Goal: Find specific page/section: Find specific page/section

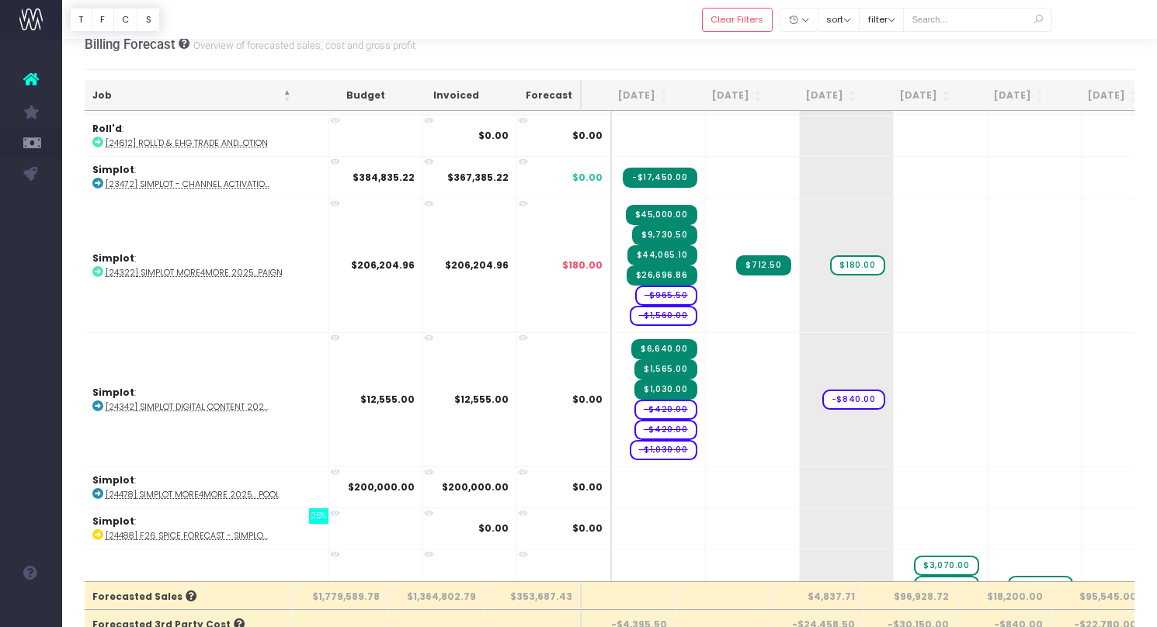
scroll to position [2106, 1]
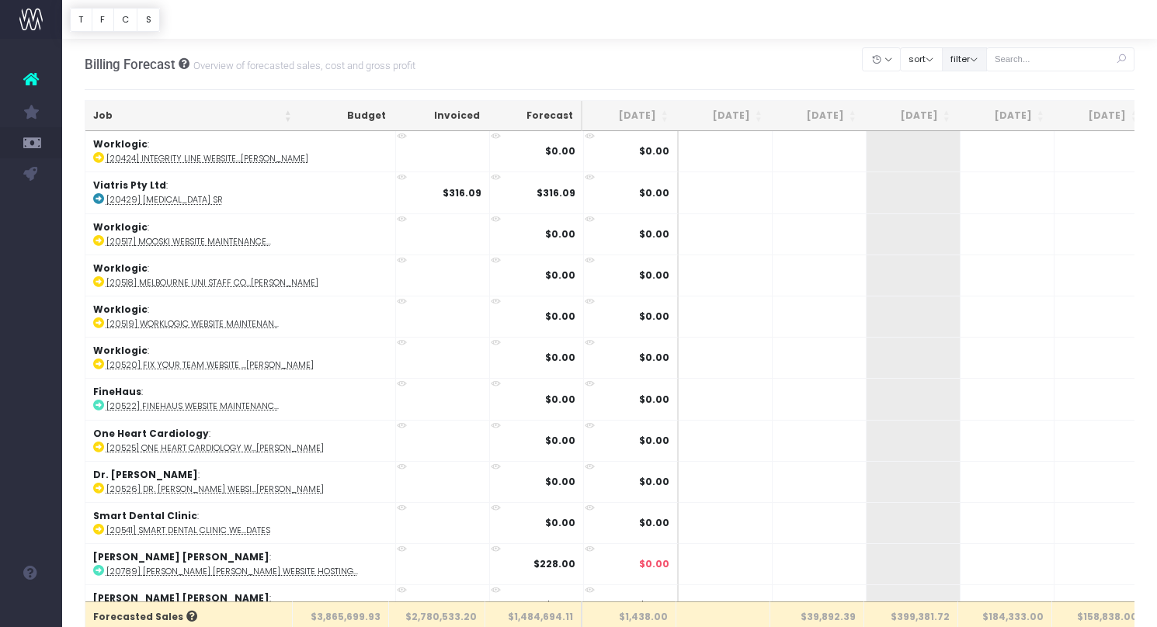
click at [985, 57] on button "filter" at bounding box center [964, 59] width 45 height 24
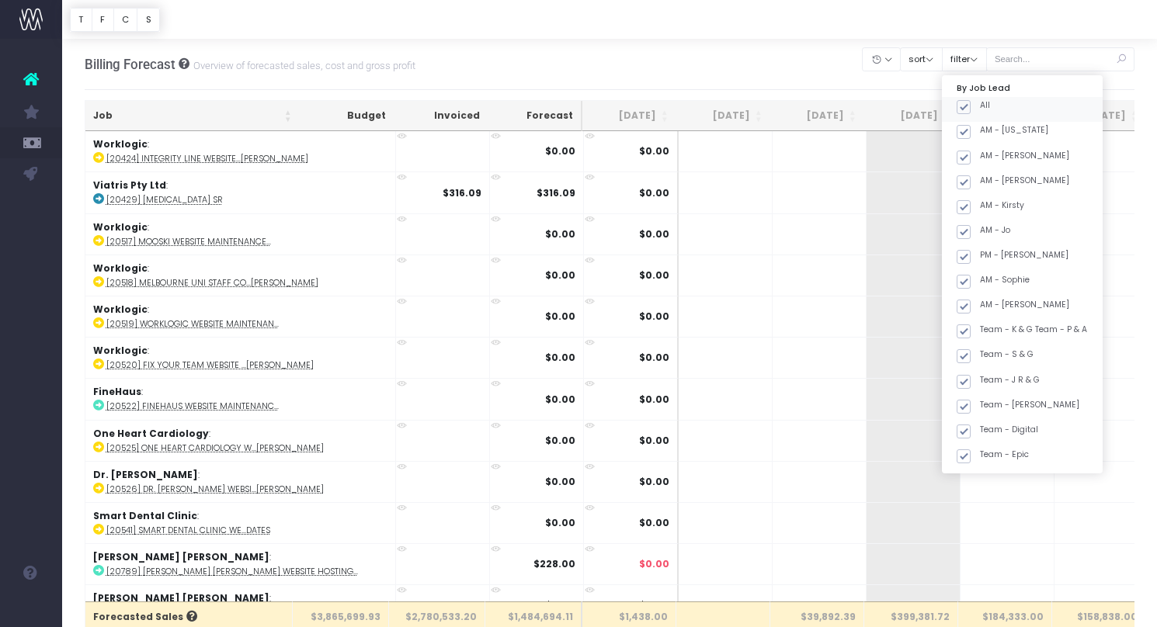
click at [970, 102] on span at bounding box center [963, 107] width 14 height 14
click at [984, 102] on input "All" at bounding box center [985, 104] width 10 height 10
checkbox input "false"
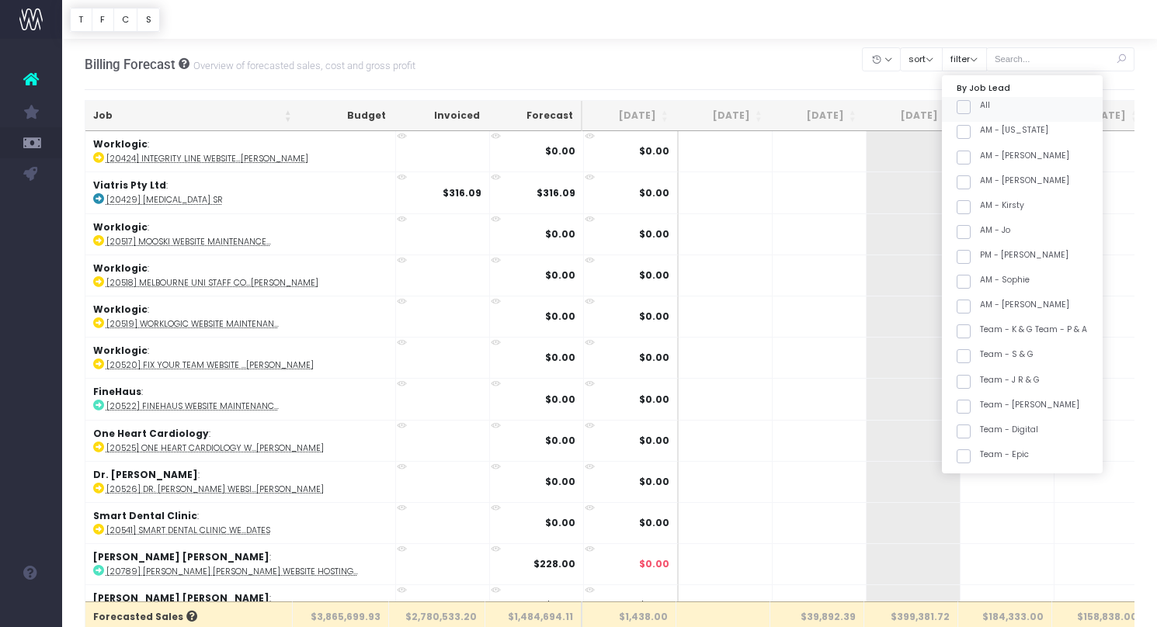
checkbox input "false"
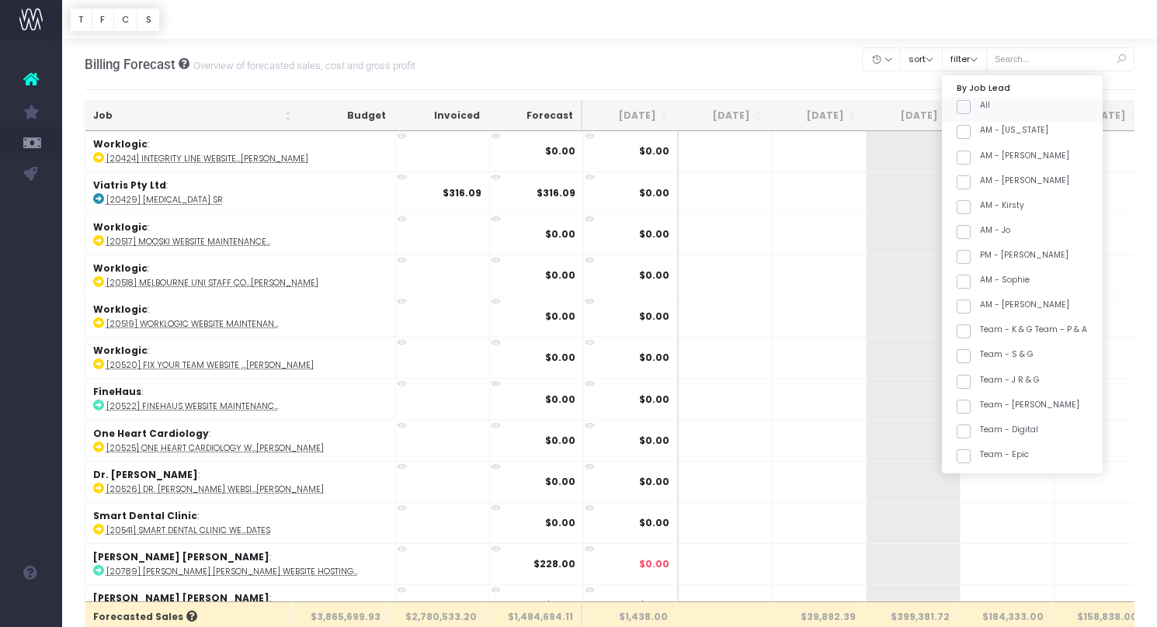
checkbox input "false"
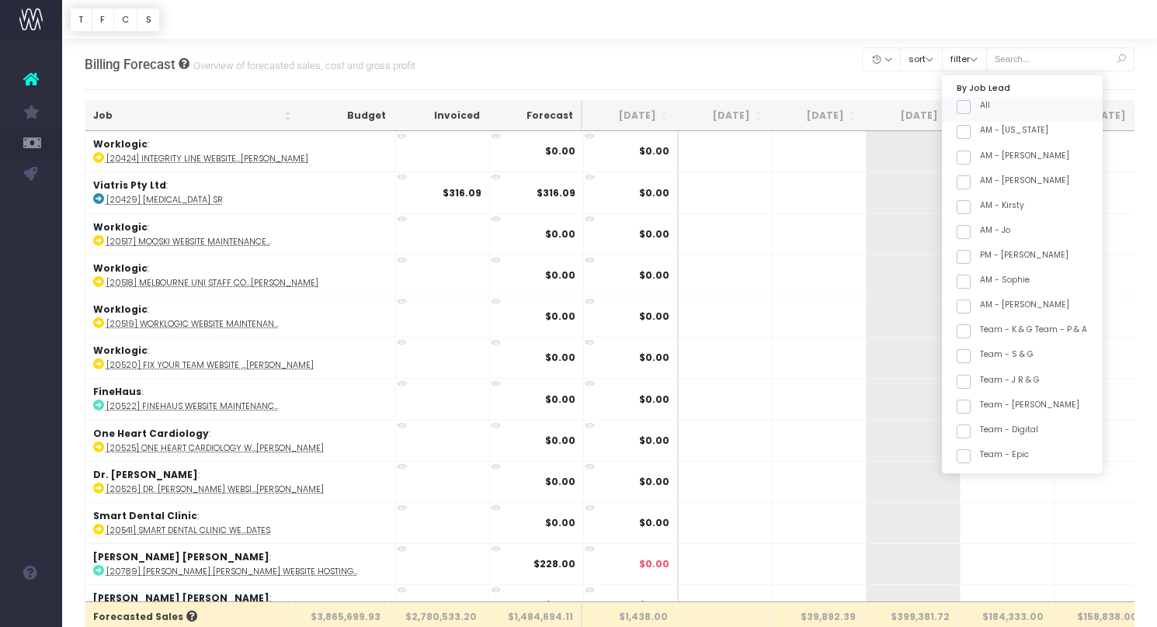
checkbox input "false"
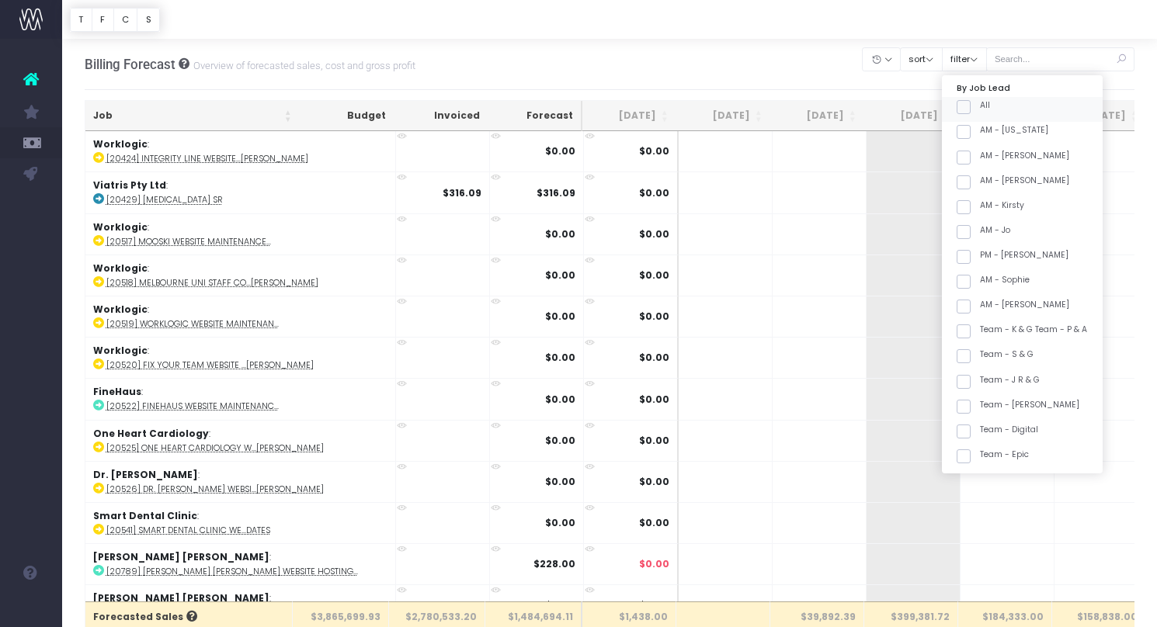
checkbox input "false"
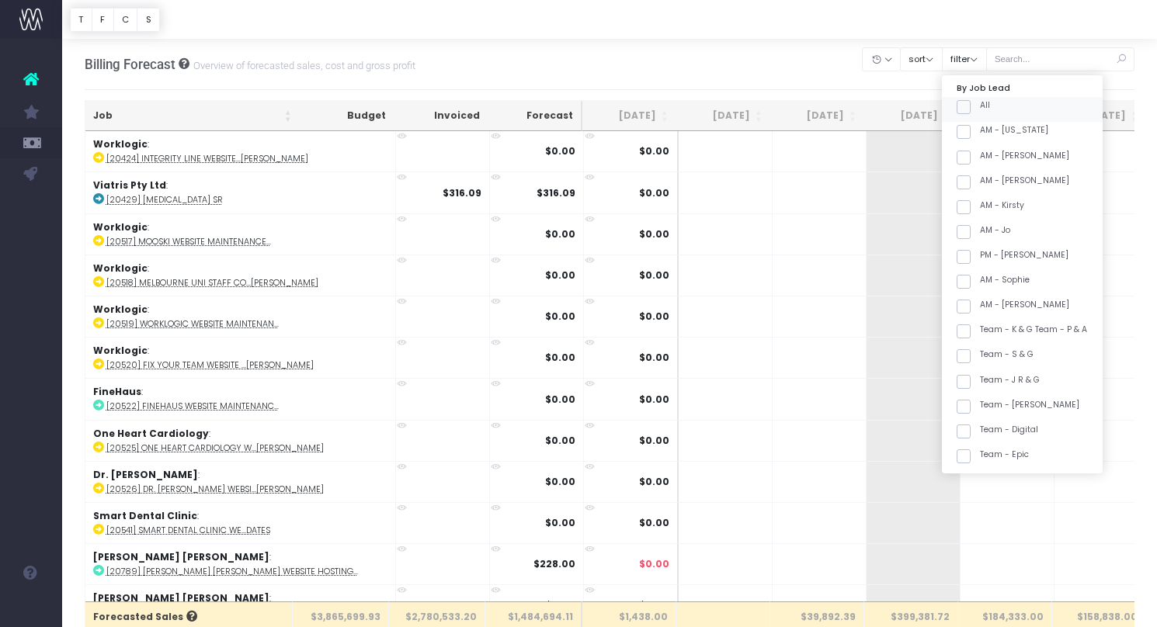
checkbox input "false"
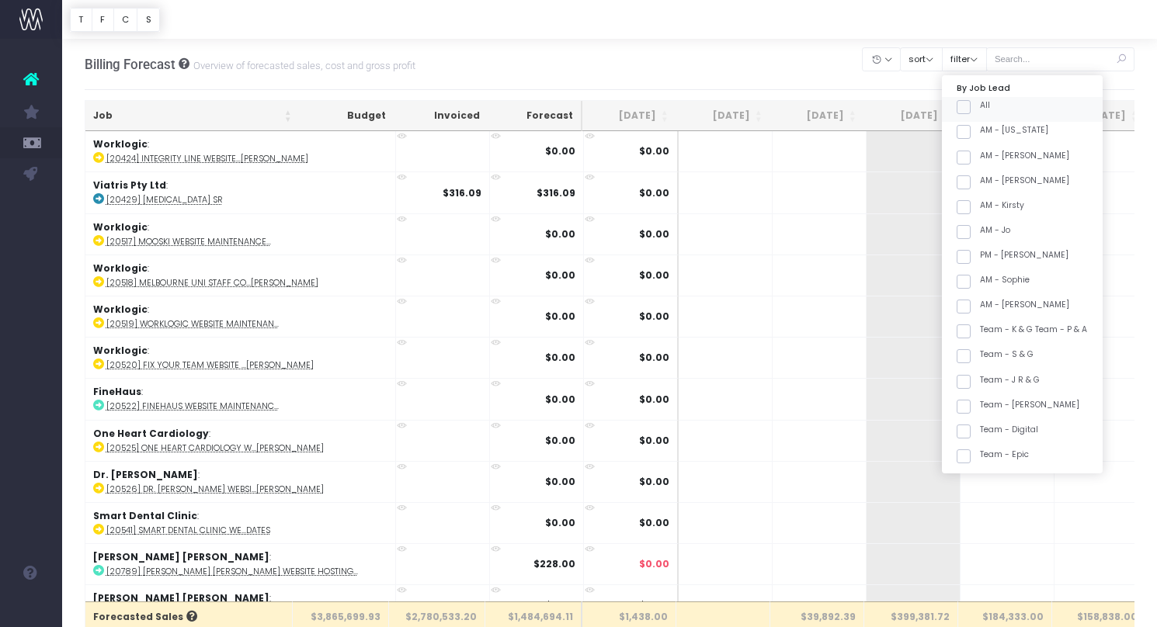
checkbox input "false"
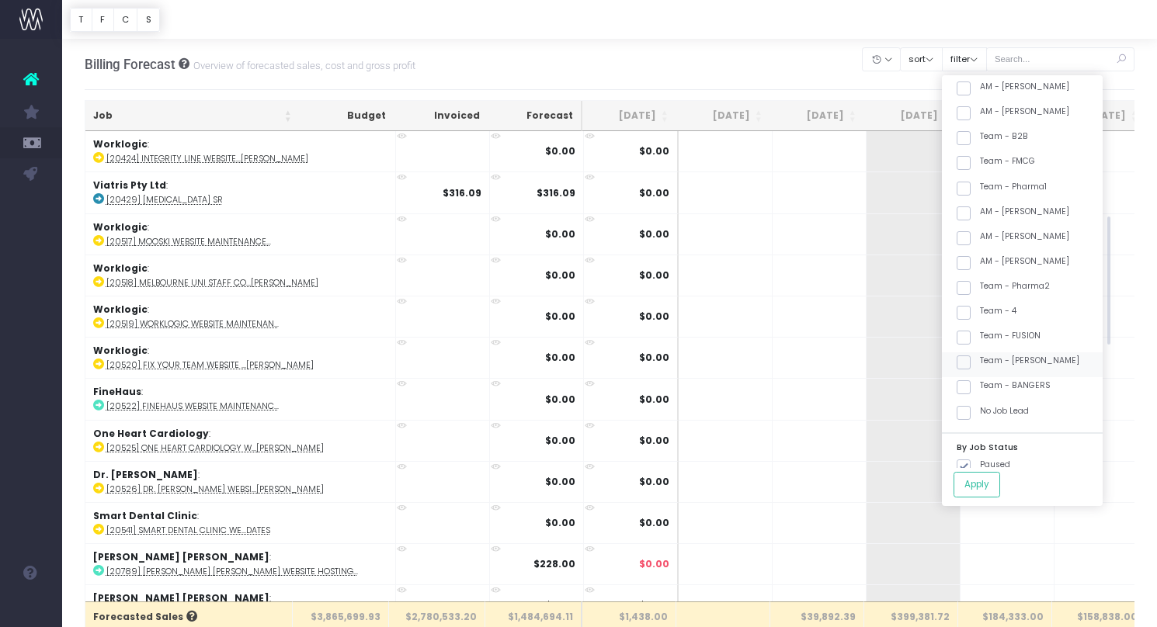
click at [1012, 356] on label "Team - [PERSON_NAME]" at bounding box center [1017, 361] width 123 height 12
click at [990, 356] on input "Team - [PERSON_NAME]" at bounding box center [985, 360] width 10 height 10
checkbox input "true"
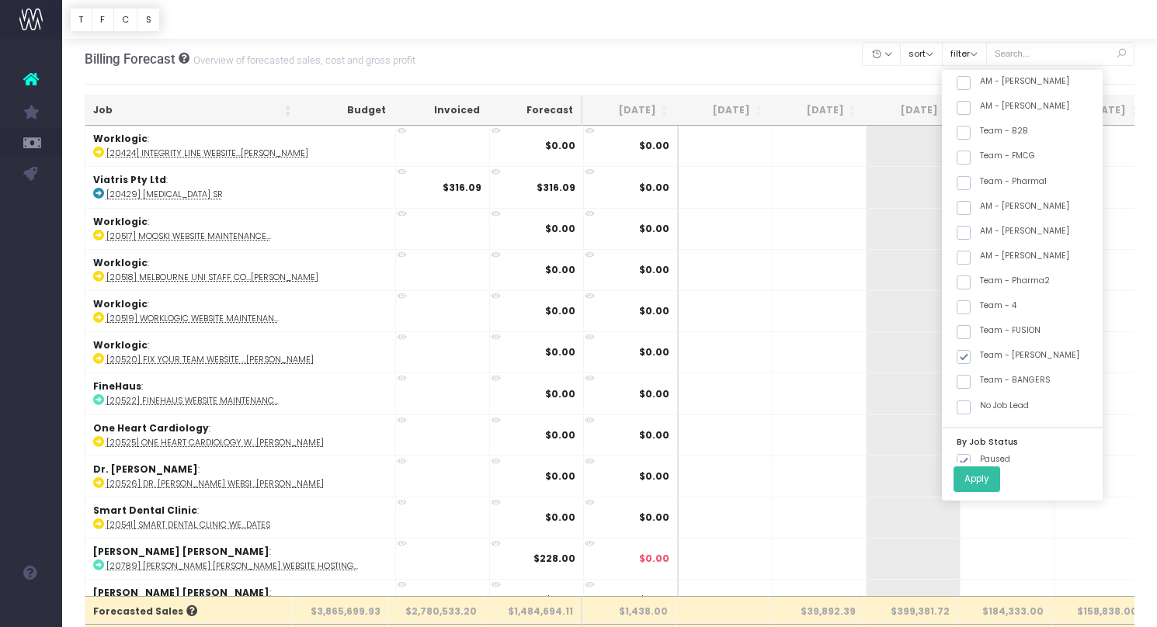
click at [1000, 484] on button "Apply" at bounding box center [976, 480] width 47 height 26
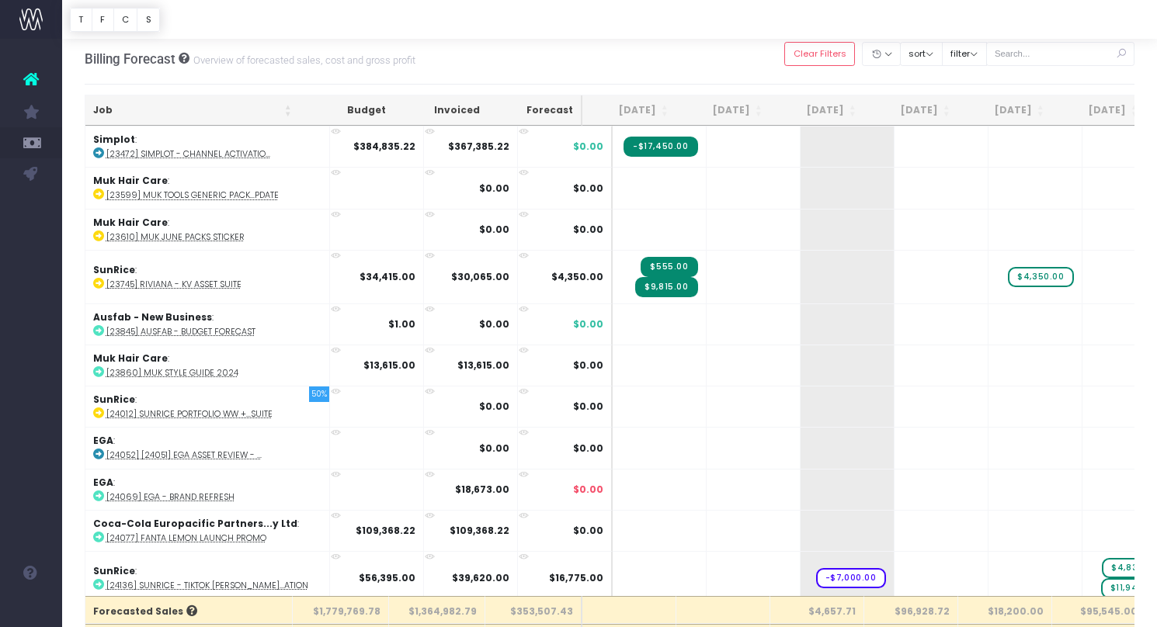
click at [193, 112] on th "Job" at bounding box center [192, 110] width 214 height 30
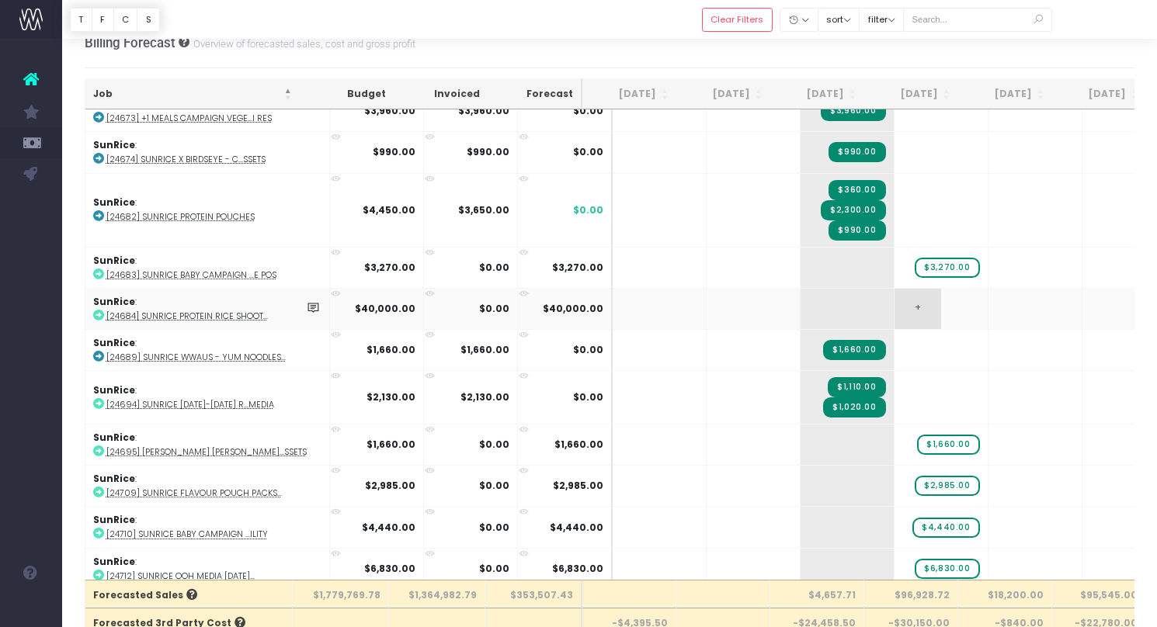
scroll to position [0, 2]
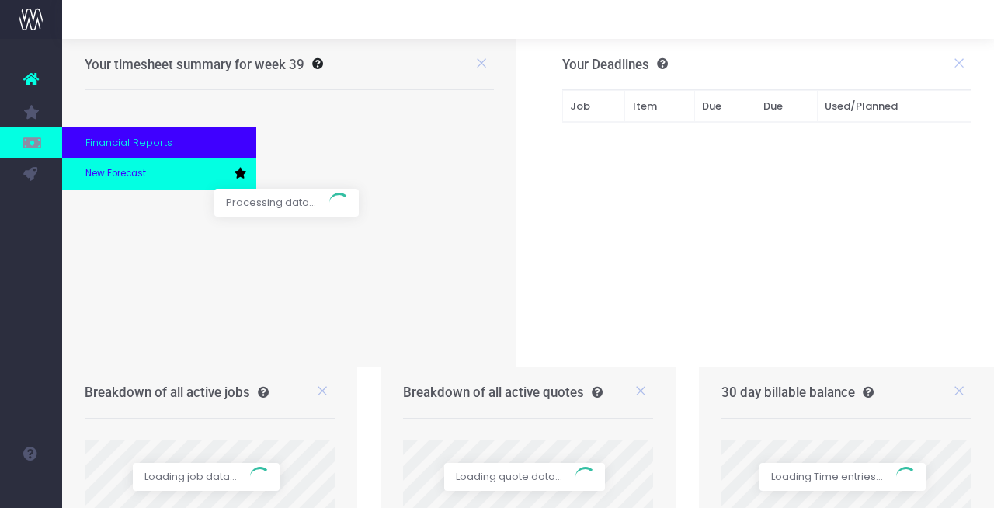
click at [88, 175] on span "New Forecast" at bounding box center [115, 174] width 61 height 14
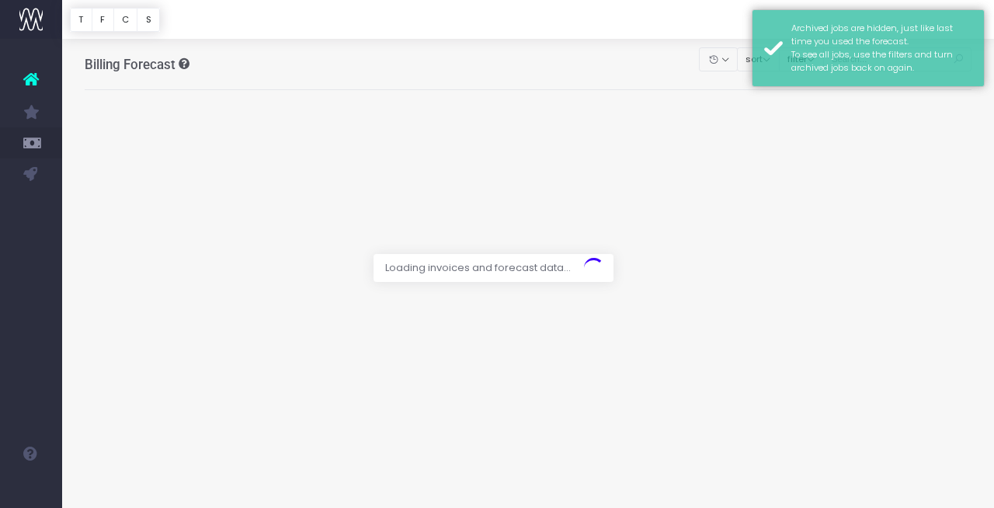
click at [802, 116] on div at bounding box center [497, 254] width 994 height 508
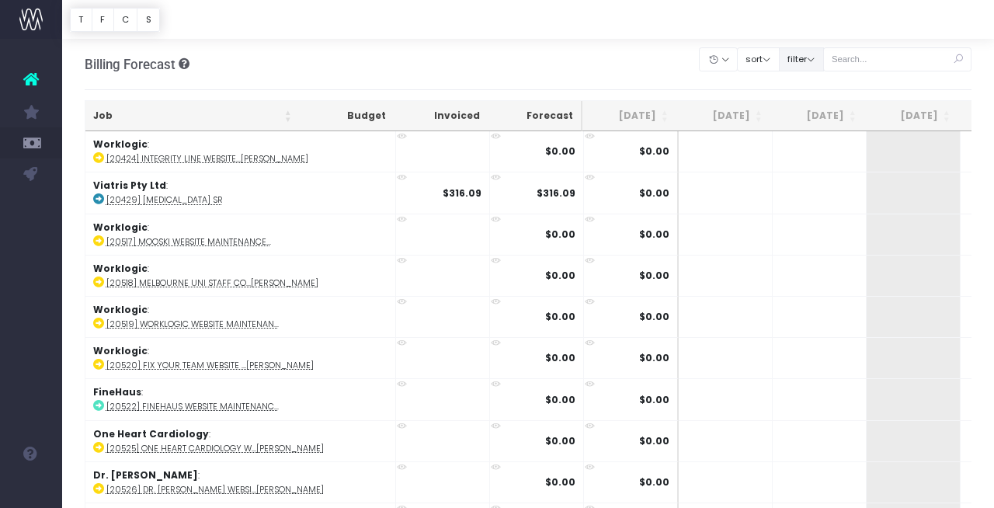
click at [813, 63] on button "filter" at bounding box center [801, 59] width 45 height 24
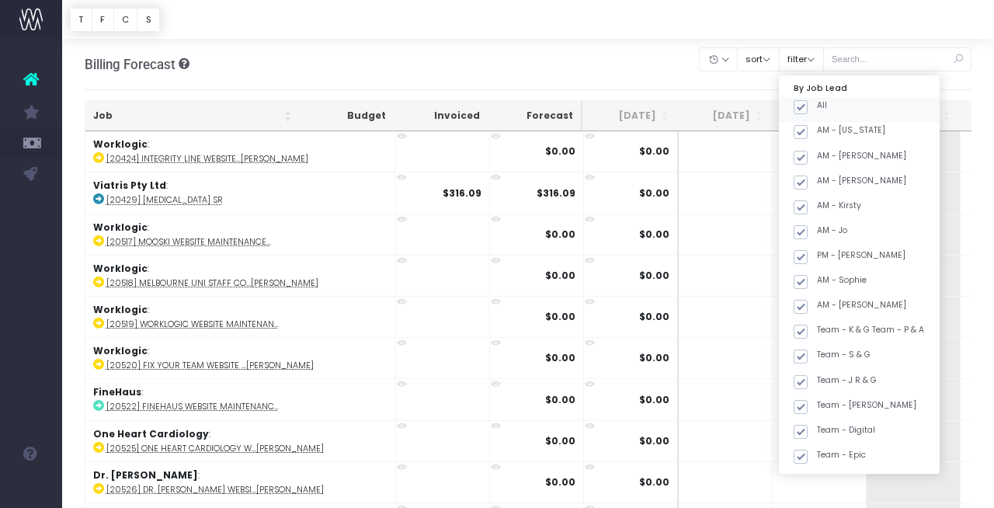
drag, startPoint x: 821, startPoint y: 113, endPoint x: 828, endPoint y: 116, distance: 8.0
click at [807, 112] on span at bounding box center [800, 107] width 14 height 14
click at [826, 109] on input "All" at bounding box center [822, 104] width 10 height 10
checkbox input "false"
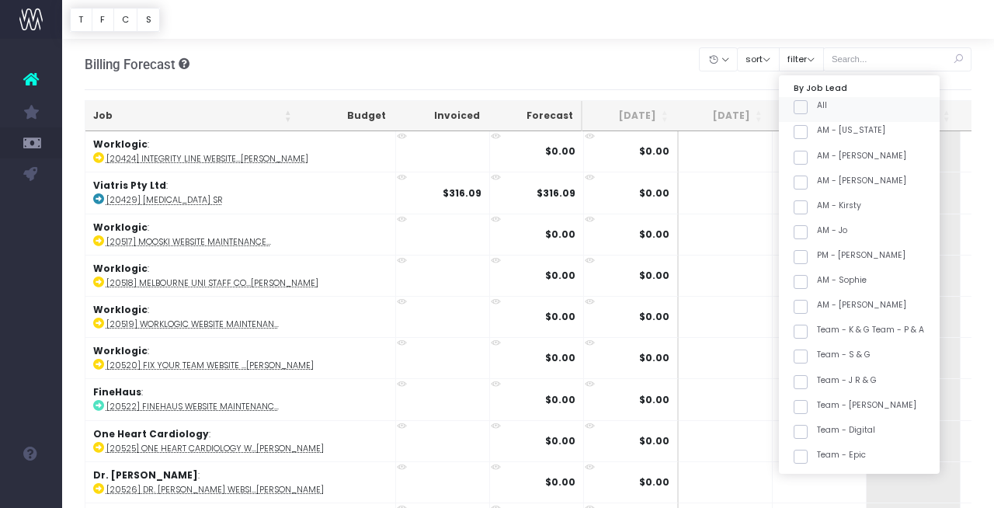
checkbox input "false"
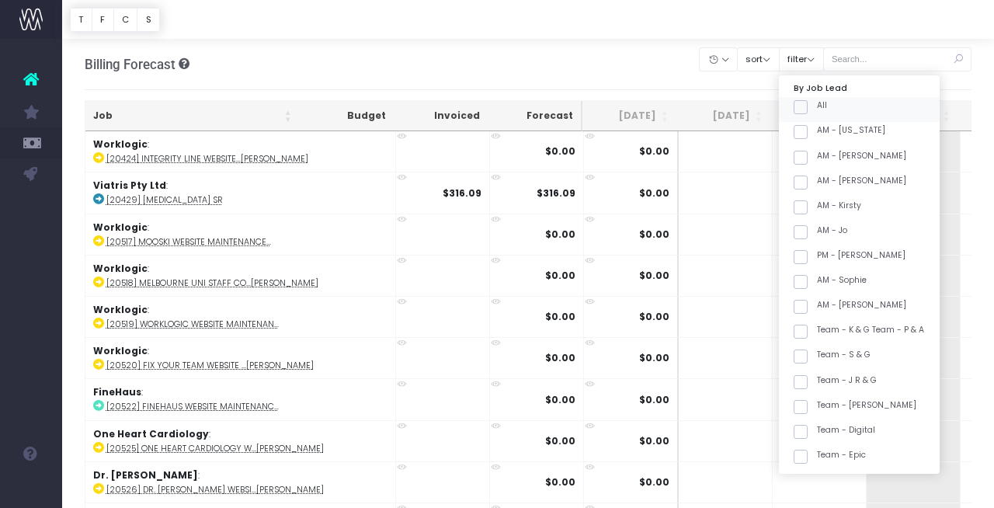
checkbox input "false"
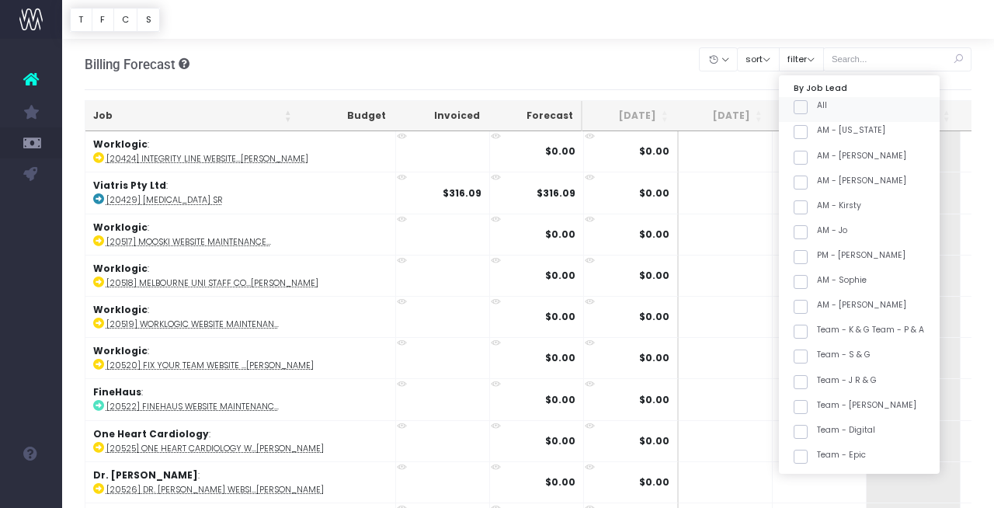
checkbox input "false"
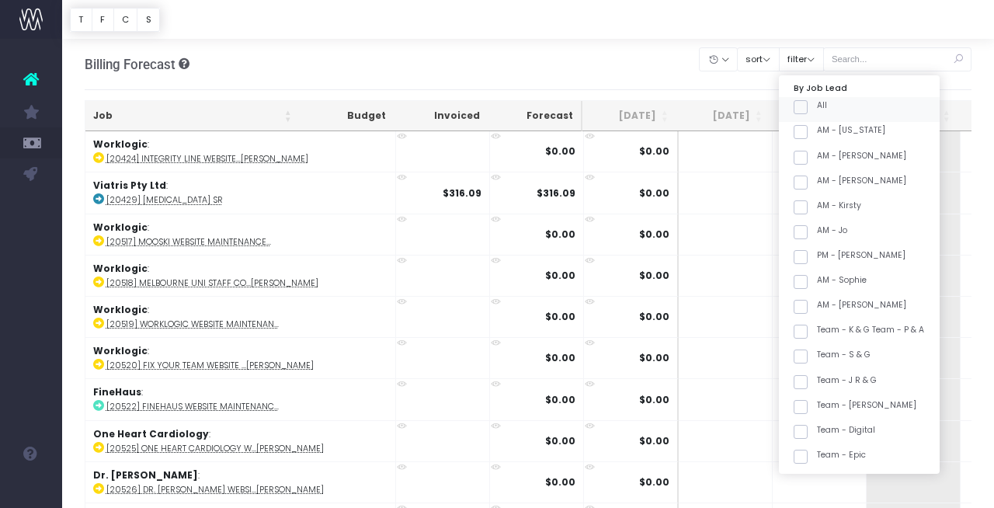
checkbox input "false"
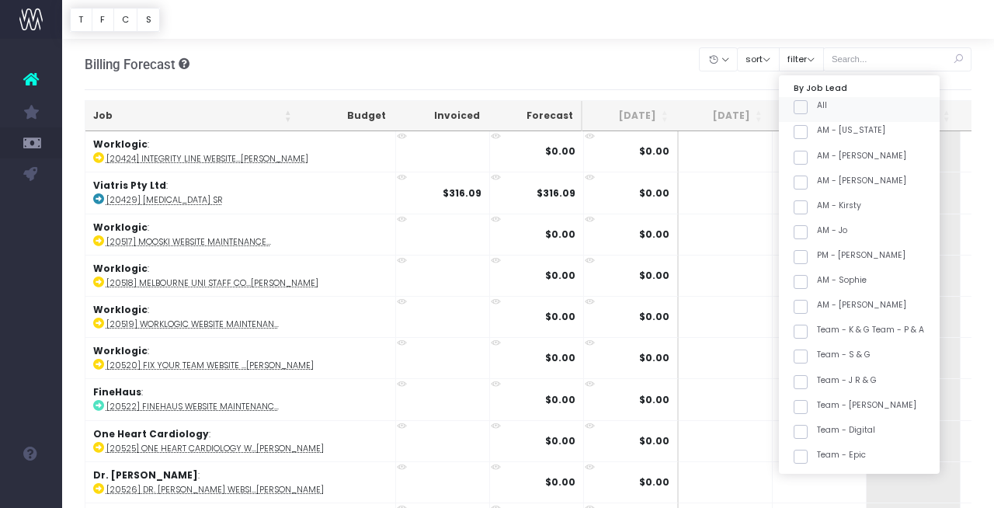
checkbox input "false"
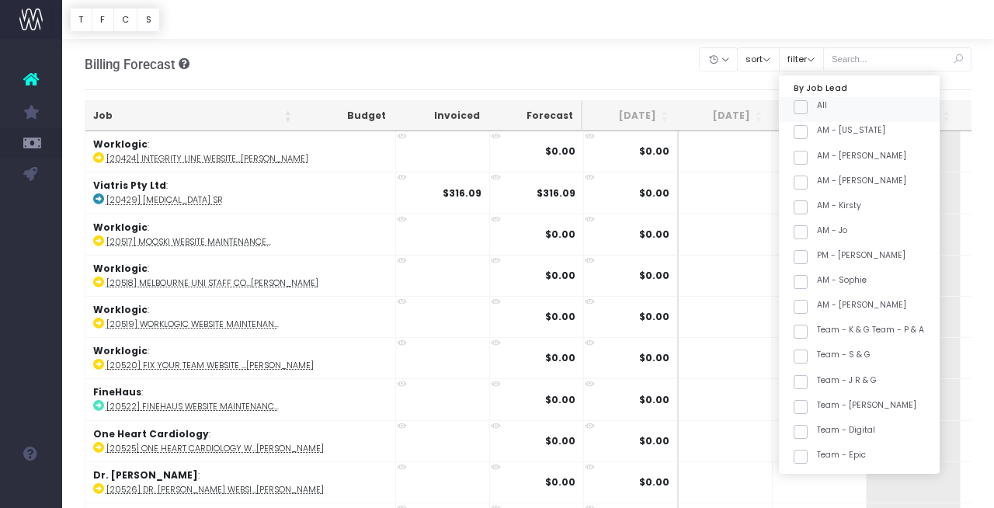
checkbox input "false"
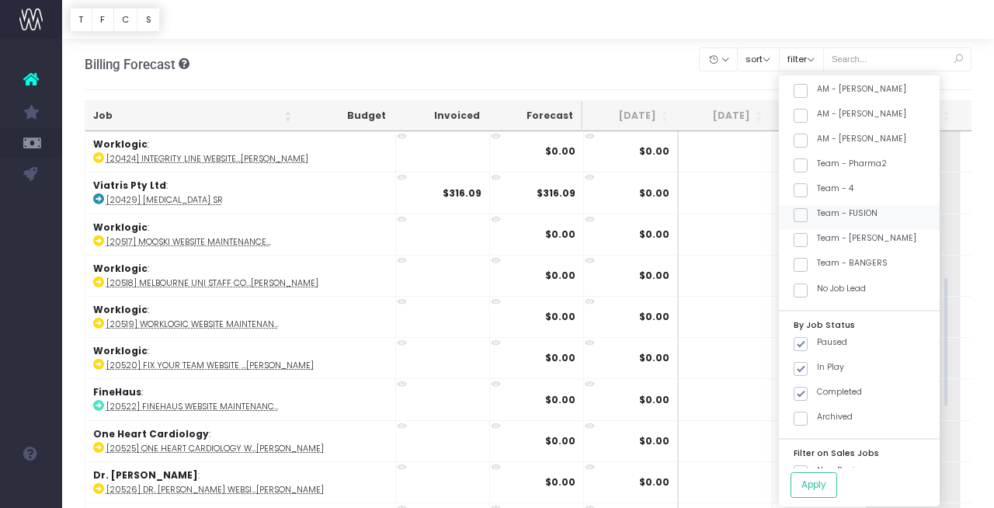
scroll to position [534, 0]
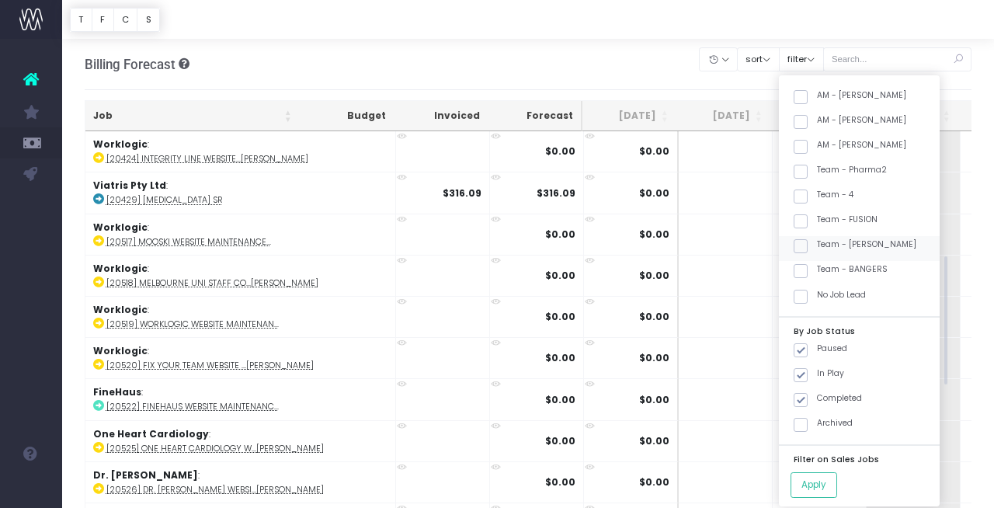
click at [873, 248] on label "Team - [PERSON_NAME]" at bounding box center [854, 244] width 123 height 12
click at [827, 248] on input "Team - [PERSON_NAME]" at bounding box center [822, 243] width 10 height 10
checkbox input "true"
drag, startPoint x: 829, startPoint y: 481, endPoint x: 31, endPoint y: 203, distance: 845.1
click at [829, 481] on button "Apply" at bounding box center [813, 485] width 47 height 26
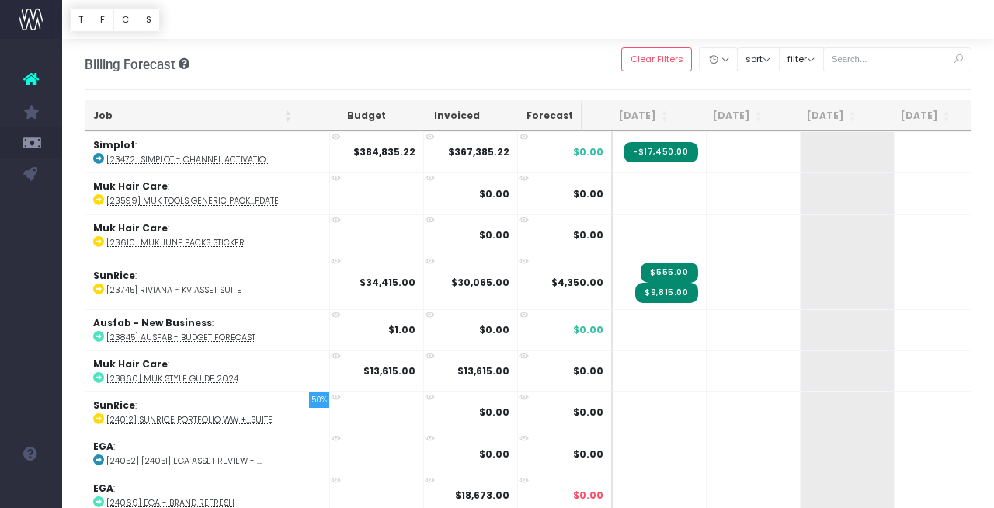
click at [189, 117] on th "Job" at bounding box center [192, 116] width 214 height 30
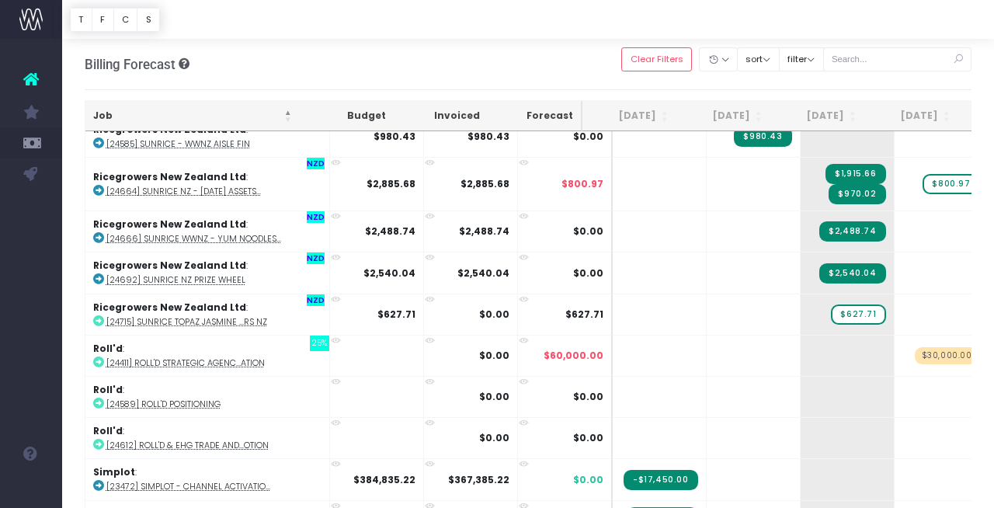
scroll to position [1795, 0]
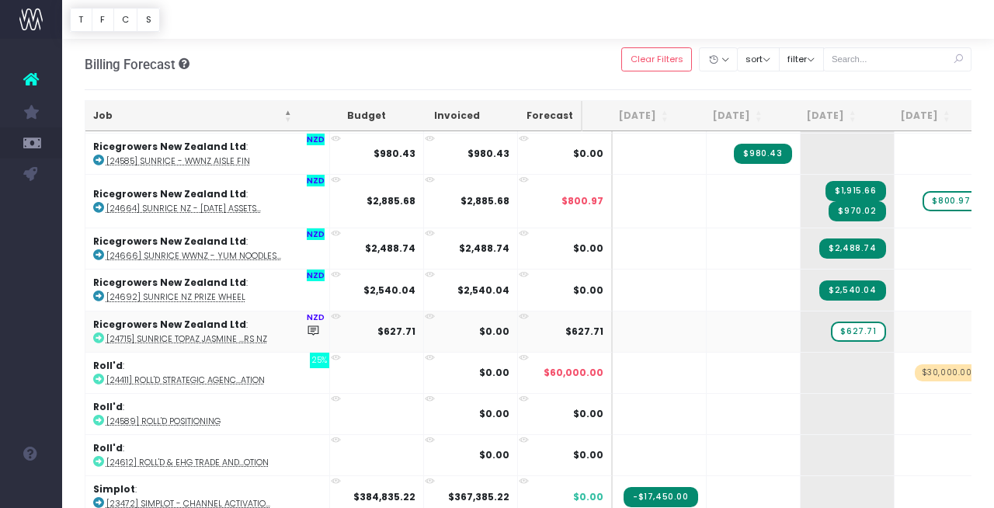
click at [202, 333] on abbr "[24715] SunRice Topaz Jasmine ...rs NZ" at bounding box center [186, 339] width 161 height 12
